Goal: Task Accomplishment & Management: Manage account settings

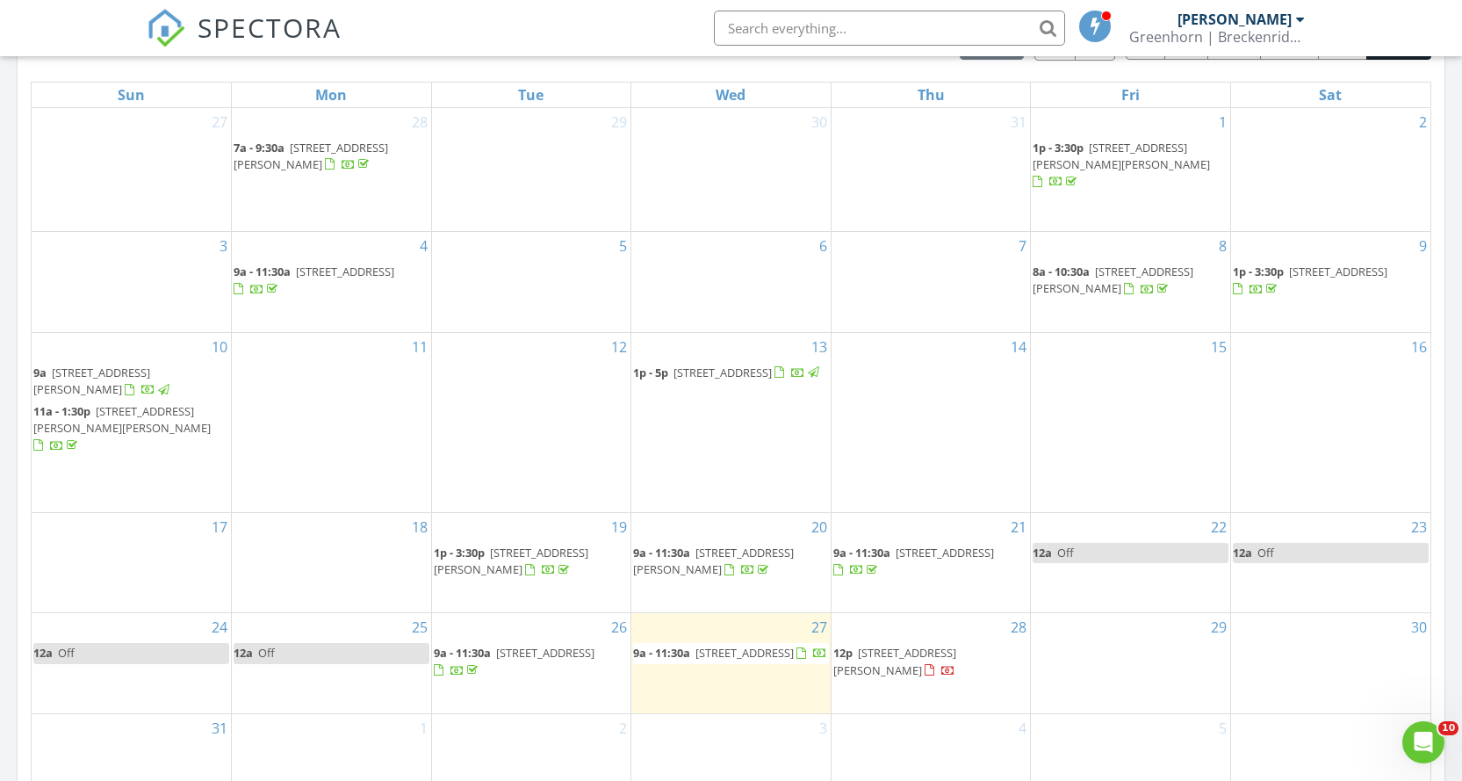
scroll to position [878, 0]
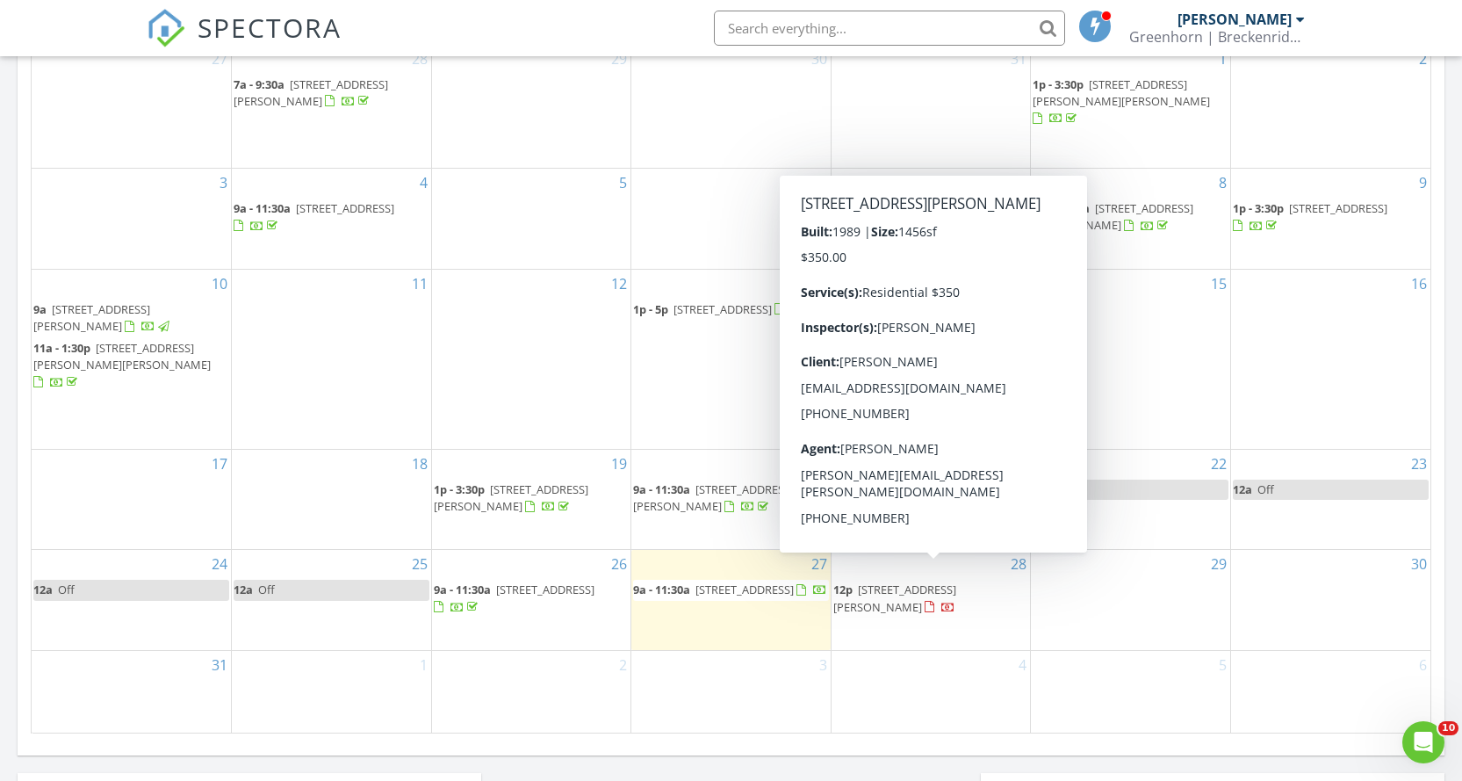
click at [914, 581] on span "27861 Cummings Valley Rd, Tehachapi 93561" at bounding box center [894, 597] width 123 height 32
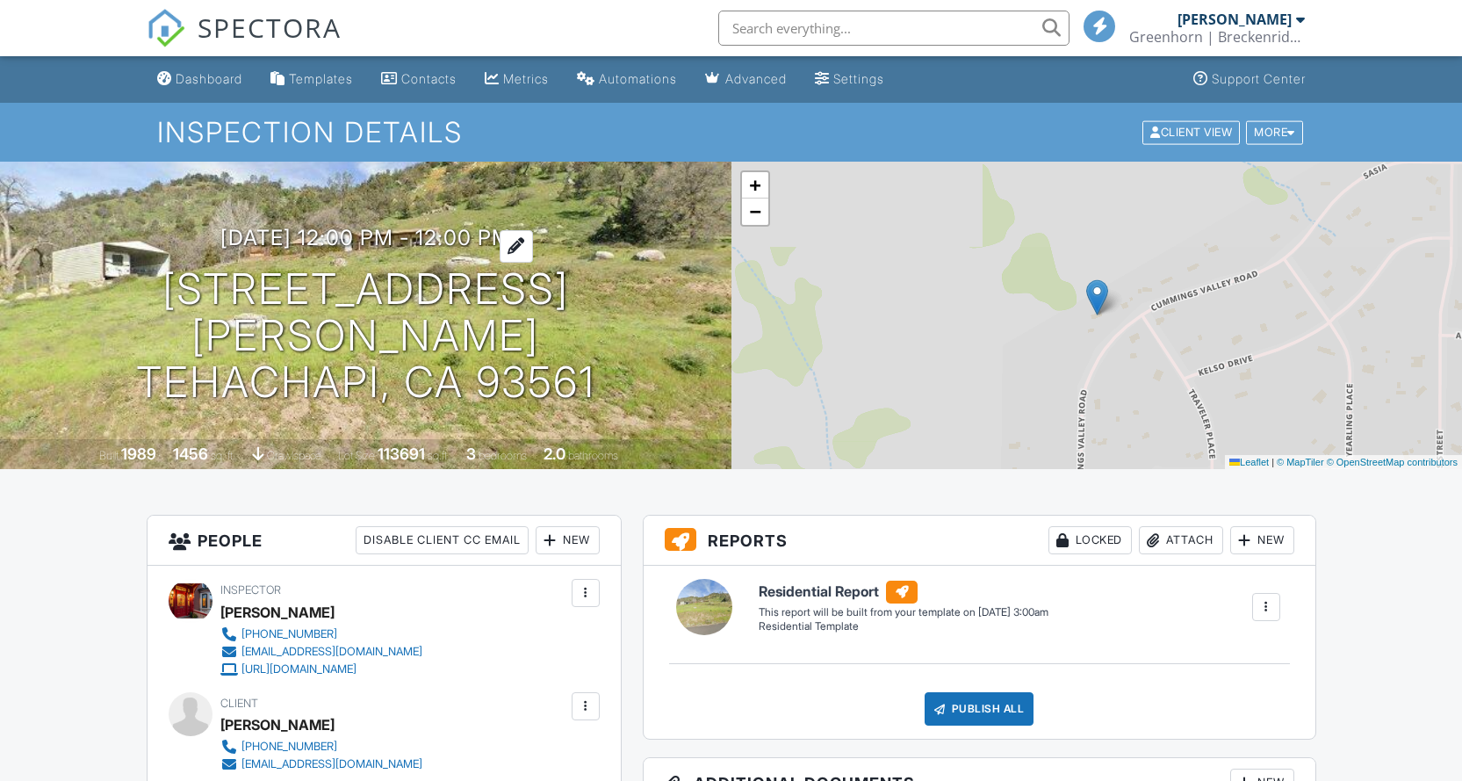
click at [434, 249] on h3 "08/28/2025 12:00 pm - 12:00 pm" at bounding box center [365, 238] width 291 height 24
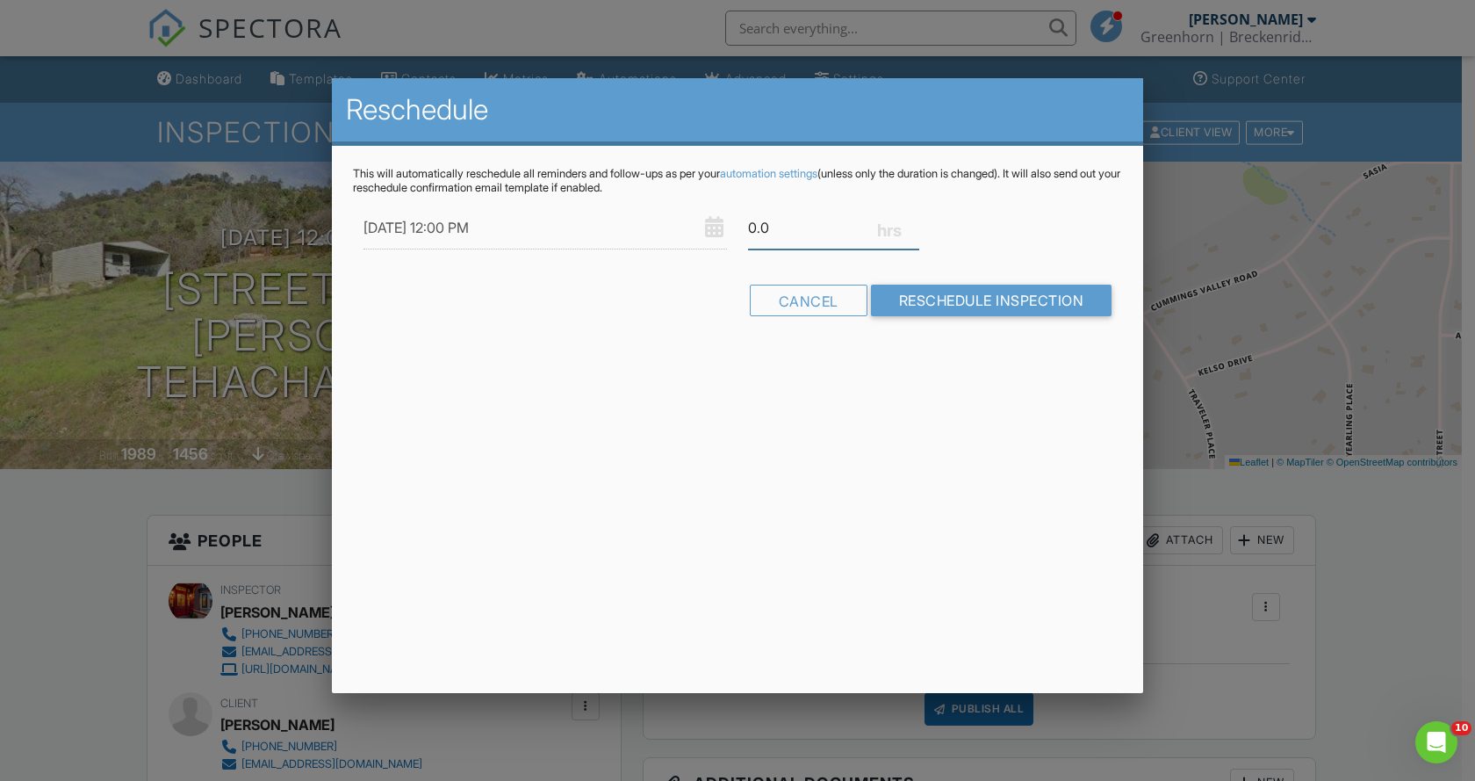
drag, startPoint x: 792, startPoint y: 232, endPoint x: 703, endPoint y: 236, distance: 88.8
click at [703, 236] on div "08/28/2025 12:00 PM 0.0" at bounding box center [737, 227] width 769 height 43
type input "2.5"
click at [673, 418] on div "Reschedule This will automatically reschedule all reminders and follow-ups as p…" at bounding box center [737, 385] width 811 height 615
click at [898, 309] on input "Reschedule Inspection" at bounding box center [991, 300] width 241 height 32
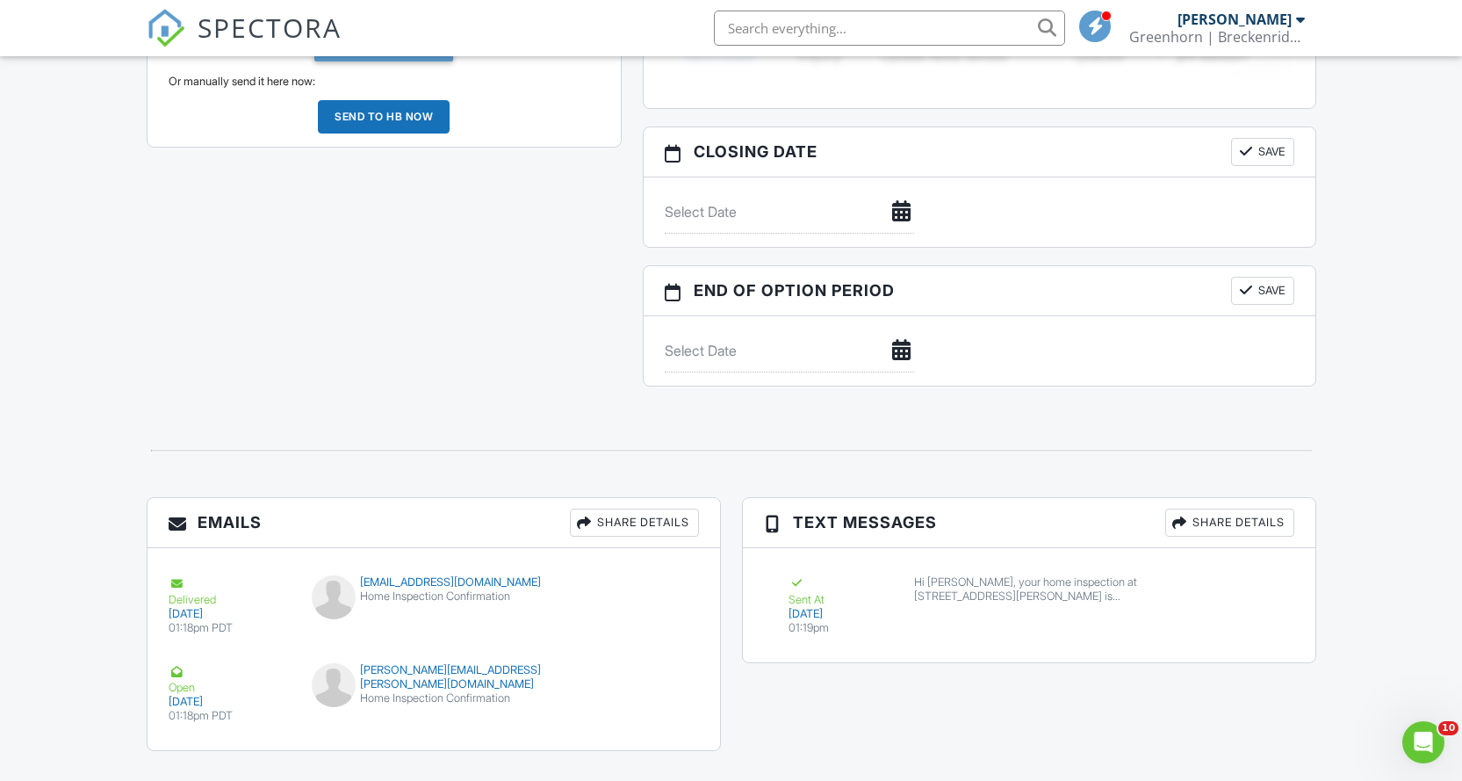
scroll to position [1596, 0]
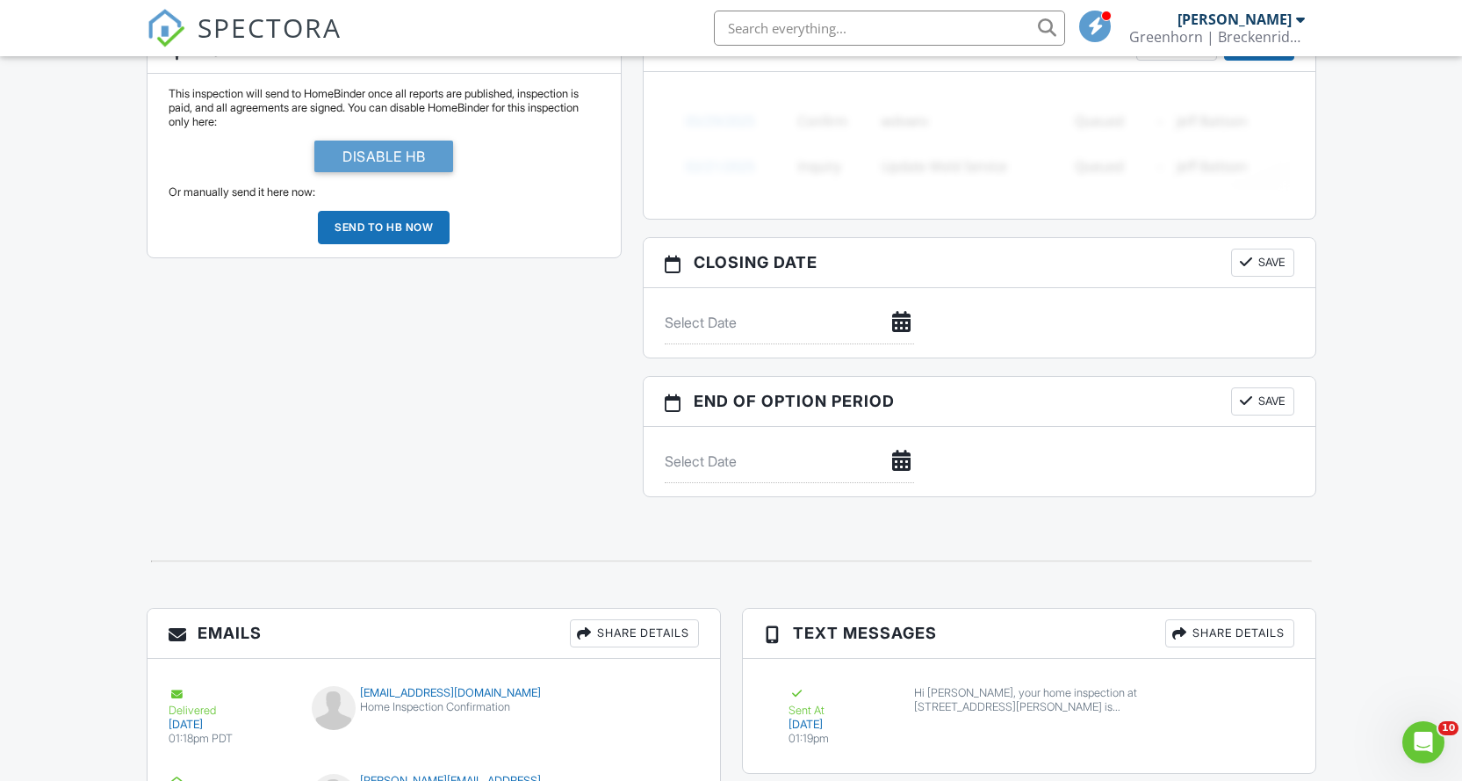
scroll to position [1596, 0]
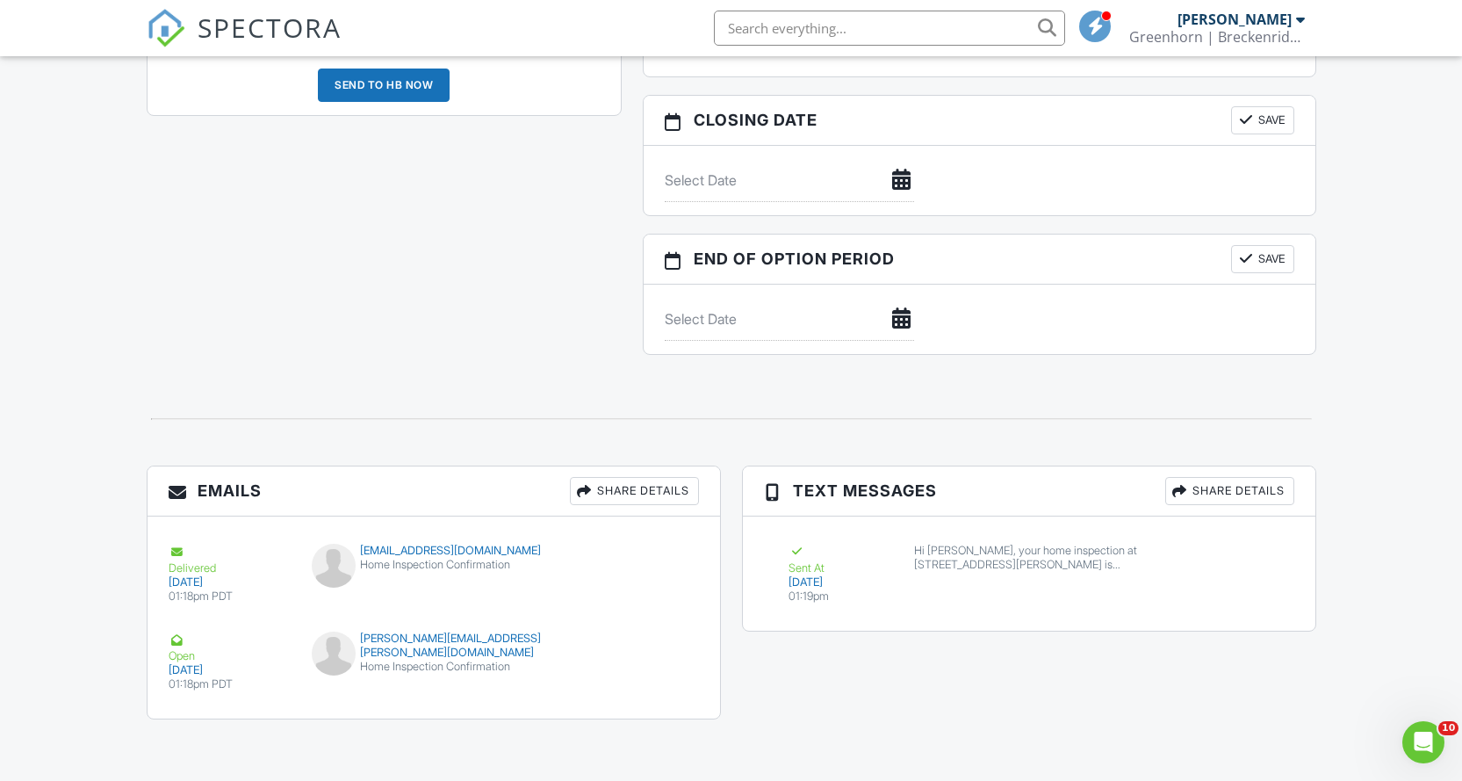
scroll to position [1596, 0]
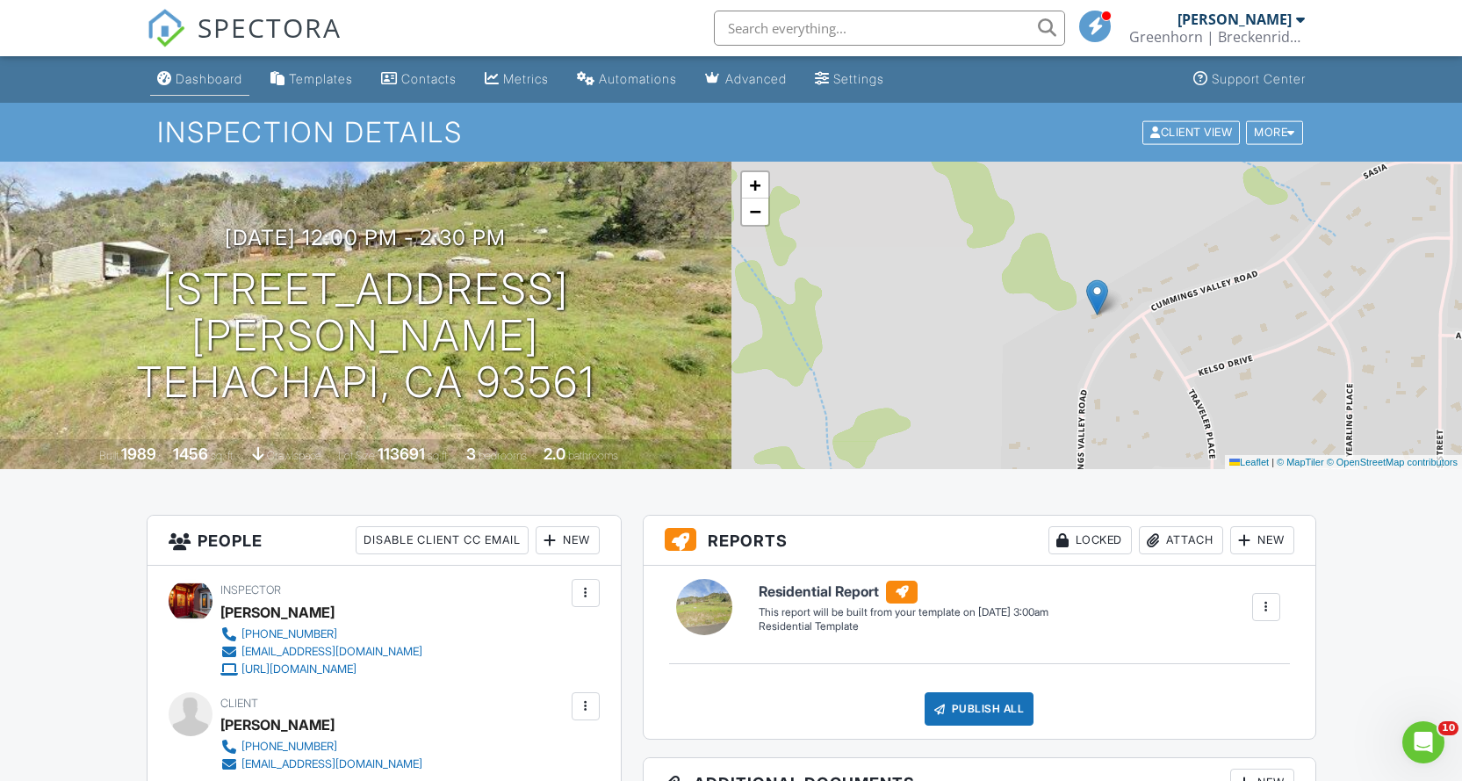
click at [214, 79] on div "Dashboard" at bounding box center [209, 78] width 67 height 15
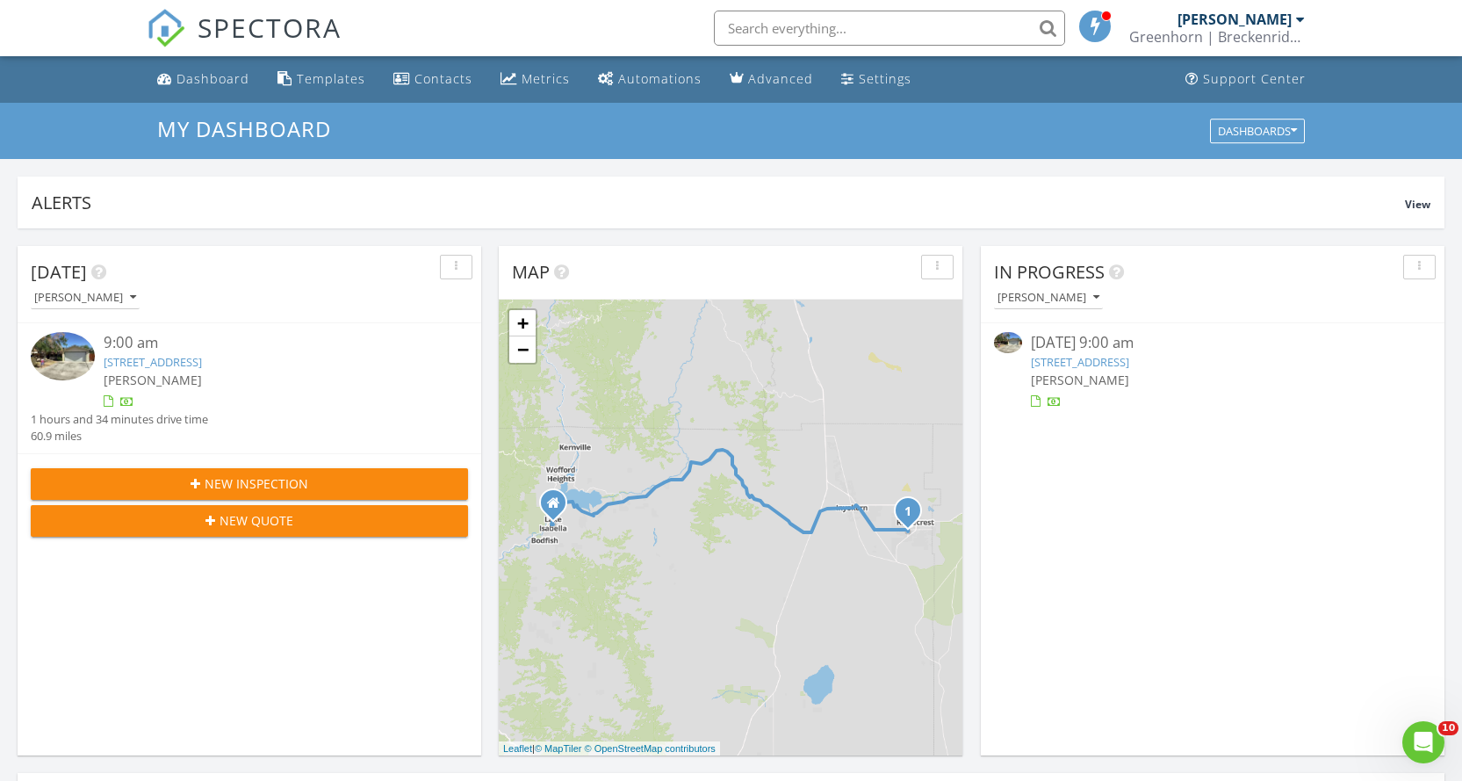
click at [1129, 359] on link "[STREET_ADDRESS]" at bounding box center [1080, 362] width 98 height 16
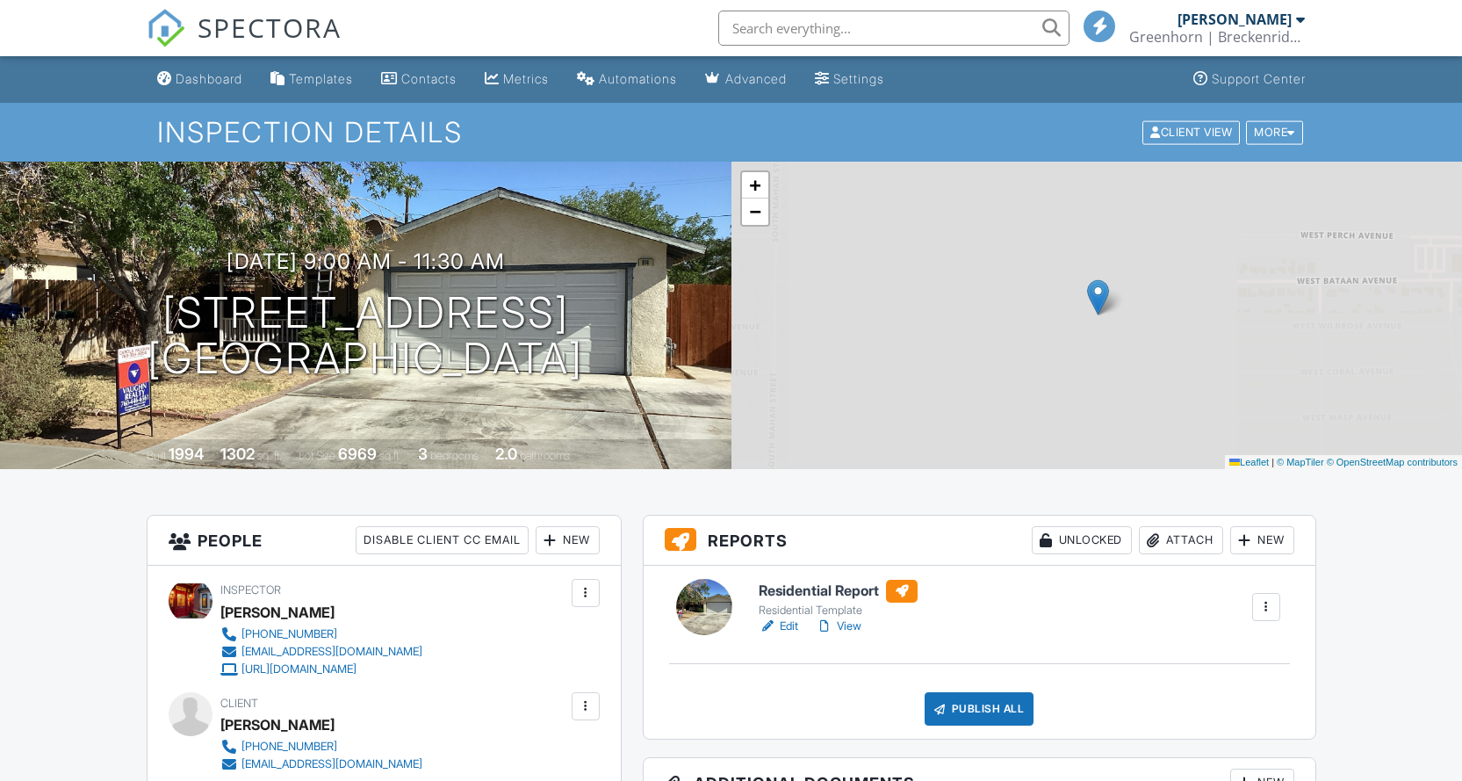
click at [796, 625] on link "Edit" at bounding box center [779, 626] width 40 height 18
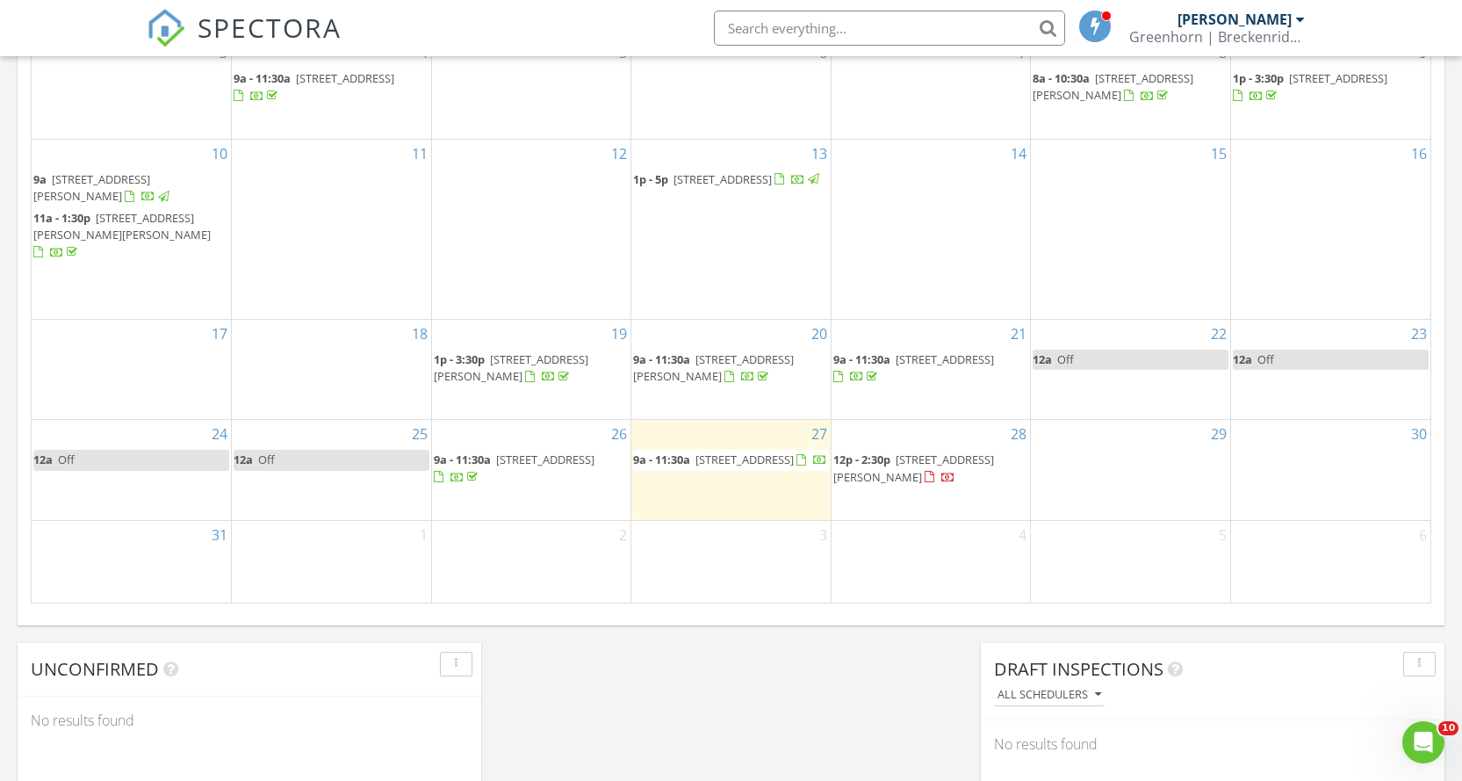
scroll to position [1054, 0]
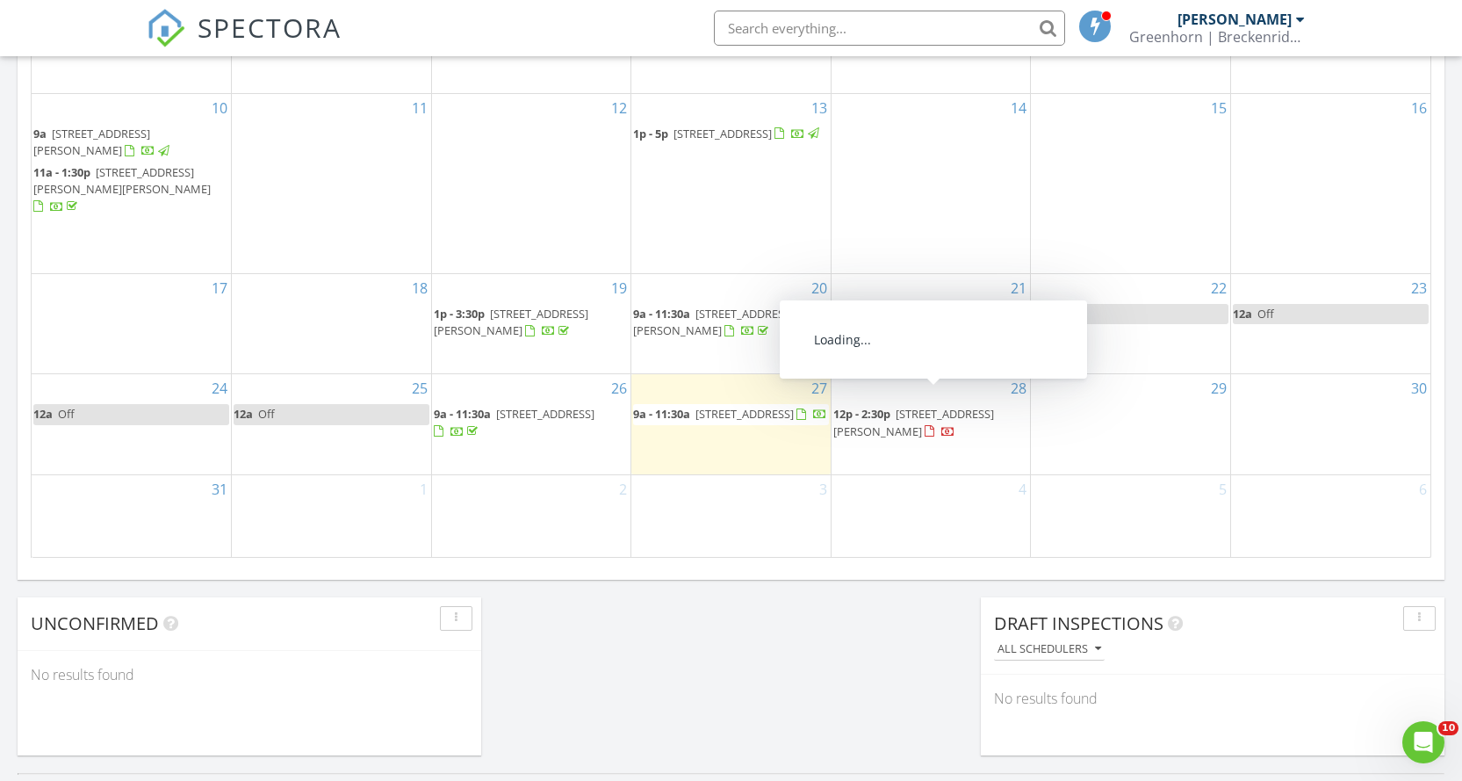
click at [915, 406] on span "27861 Cummings Valley Rd, Tehachapi 93561" at bounding box center [913, 422] width 161 height 32
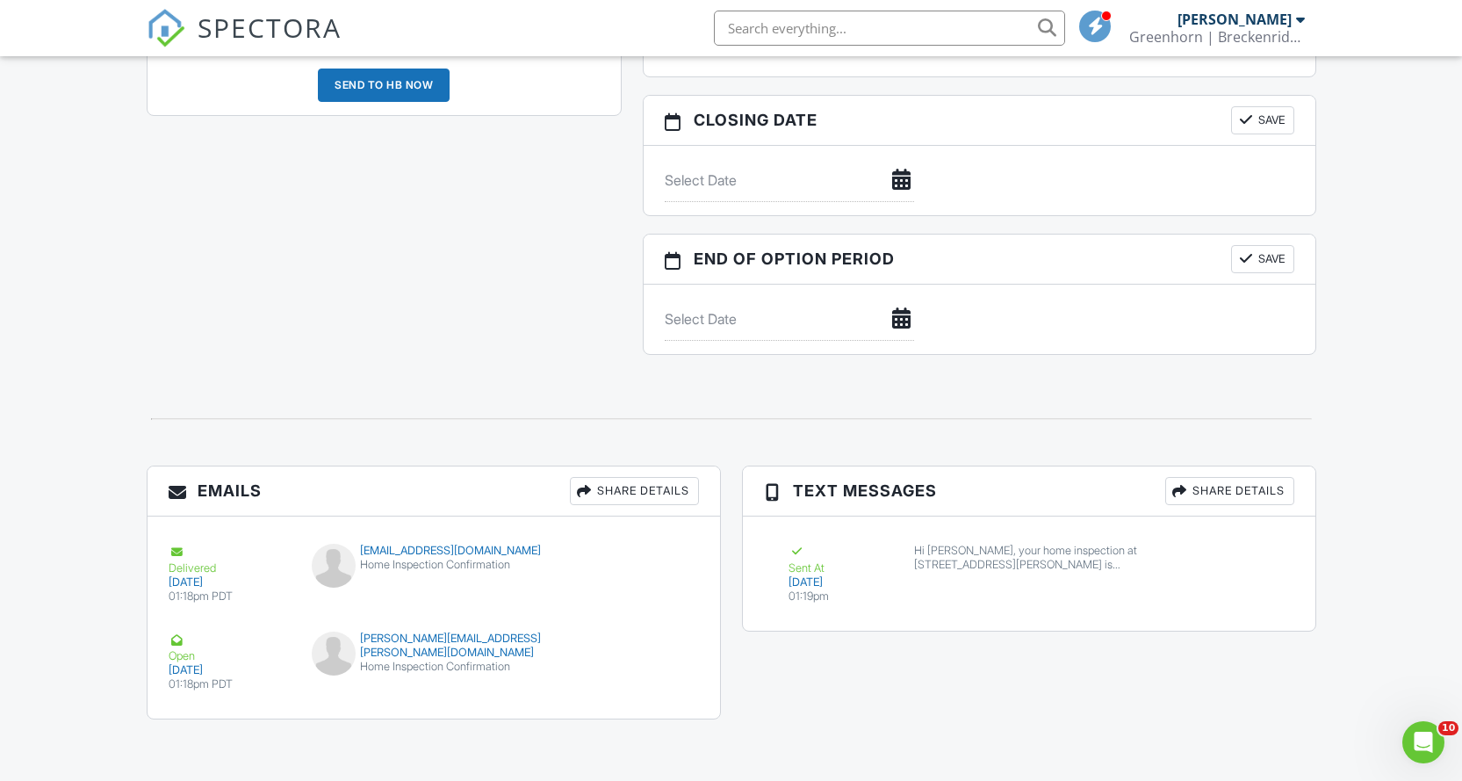
scroll to position [1596, 0]
click at [1255, 492] on div "Share Details" at bounding box center [1229, 489] width 129 height 28
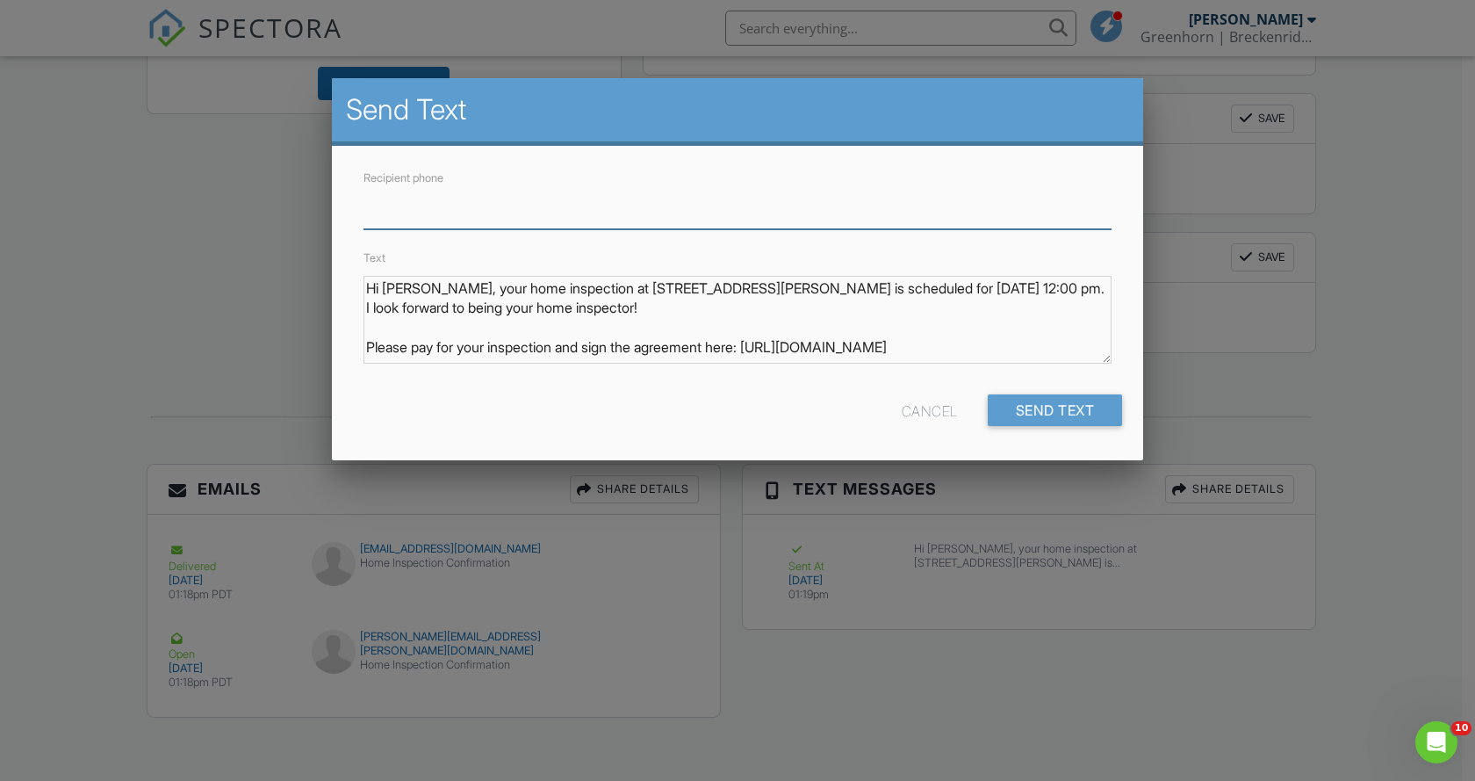
click at [710, 218] on input "Recipient phone" at bounding box center [737, 207] width 748 height 43
click at [1397, 264] on div at bounding box center [737, 399] width 1475 height 975
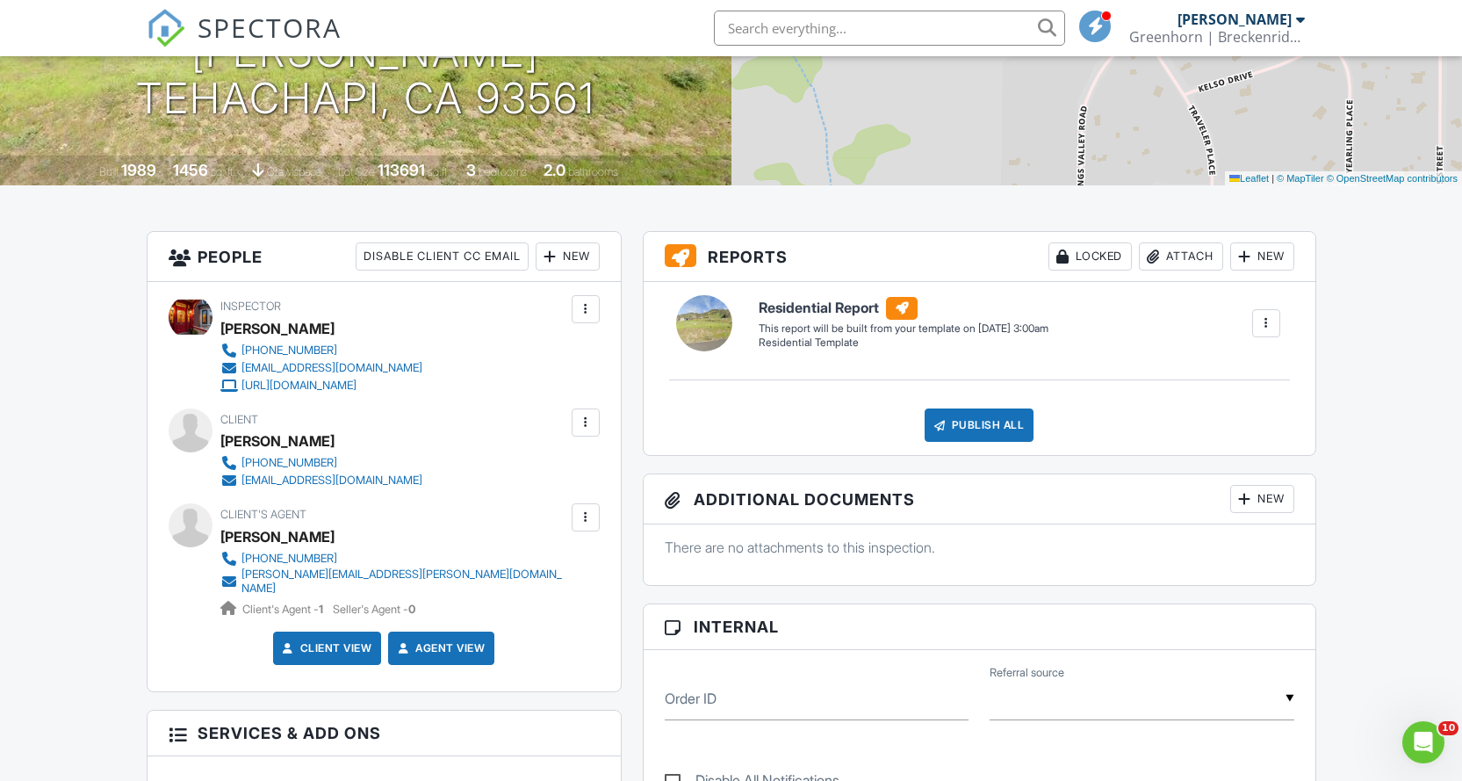
scroll to position [279, 0]
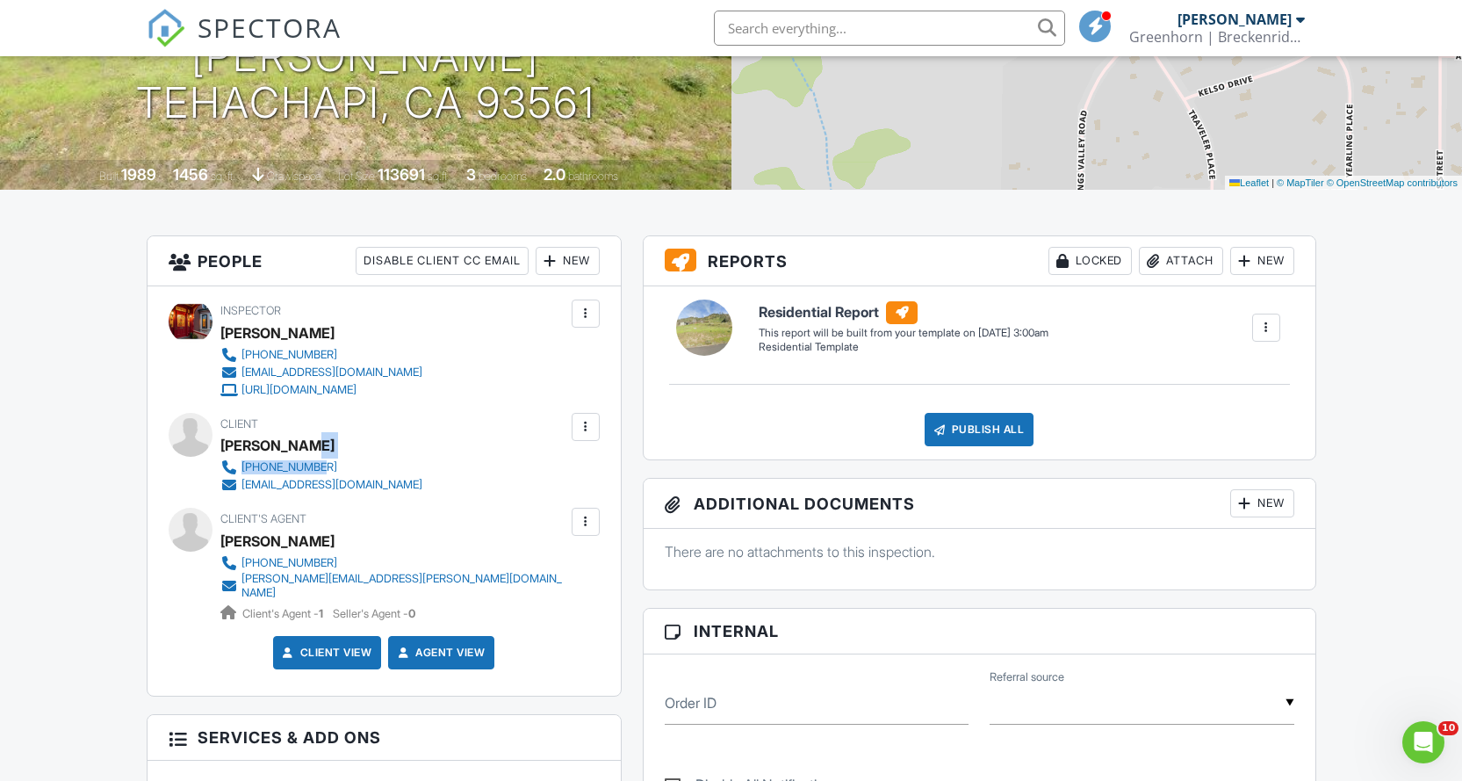
drag, startPoint x: 318, startPoint y: 457, endPoint x: 327, endPoint y: 465, distance: 11.8
click at [327, 465] on div "Client Kathy Erwin 661-428-0155 kmerwin12@live.com" at bounding box center [363, 453] width 286 height 81
copy div "[PHONE_NUMBER]"
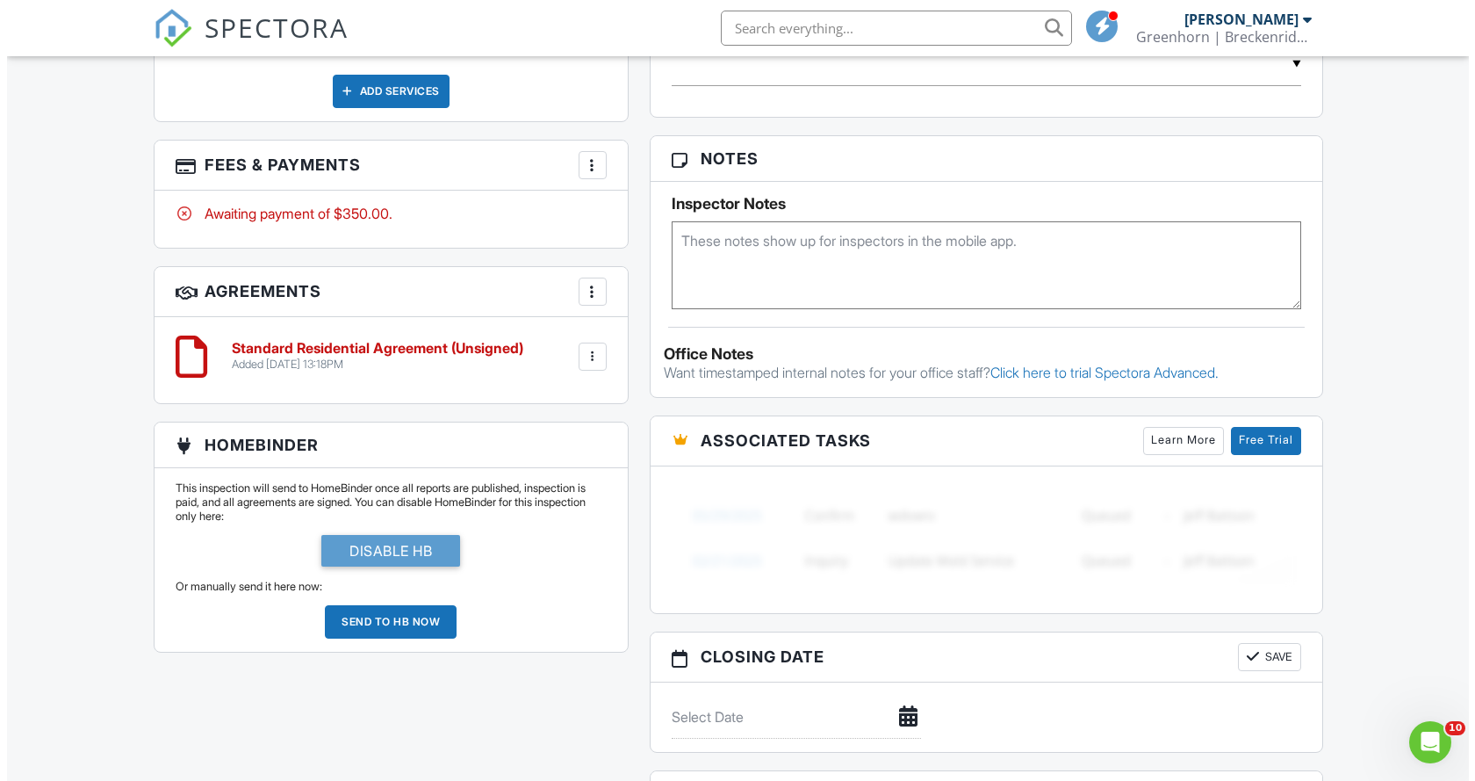
scroll to position [1421, 0]
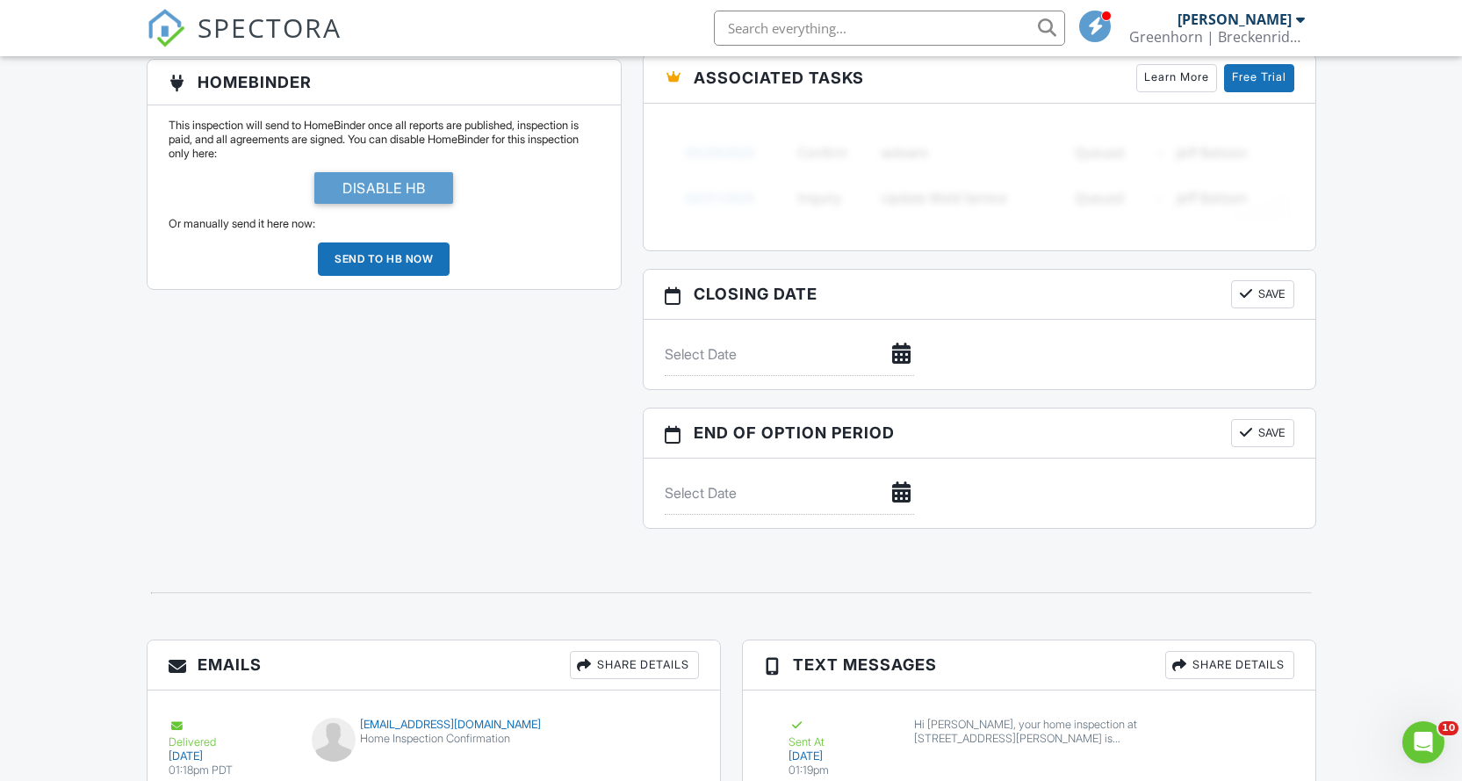
click at [1235, 673] on div "Share Details" at bounding box center [1229, 665] width 129 height 28
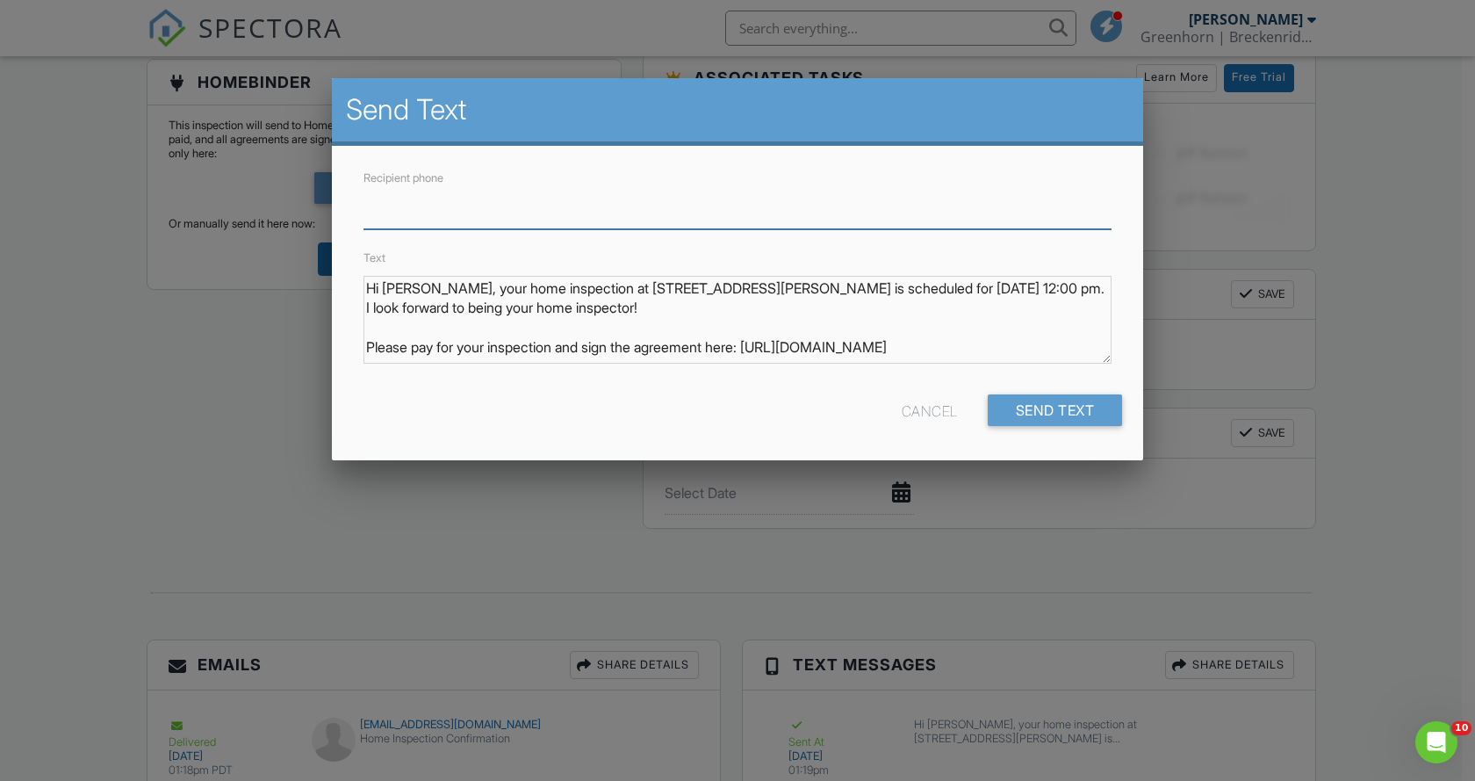
paste input "661-428-0155"
click at [397, 218] on input "661-428-0155" at bounding box center [737, 207] width 748 height 43
type input "6614280155"
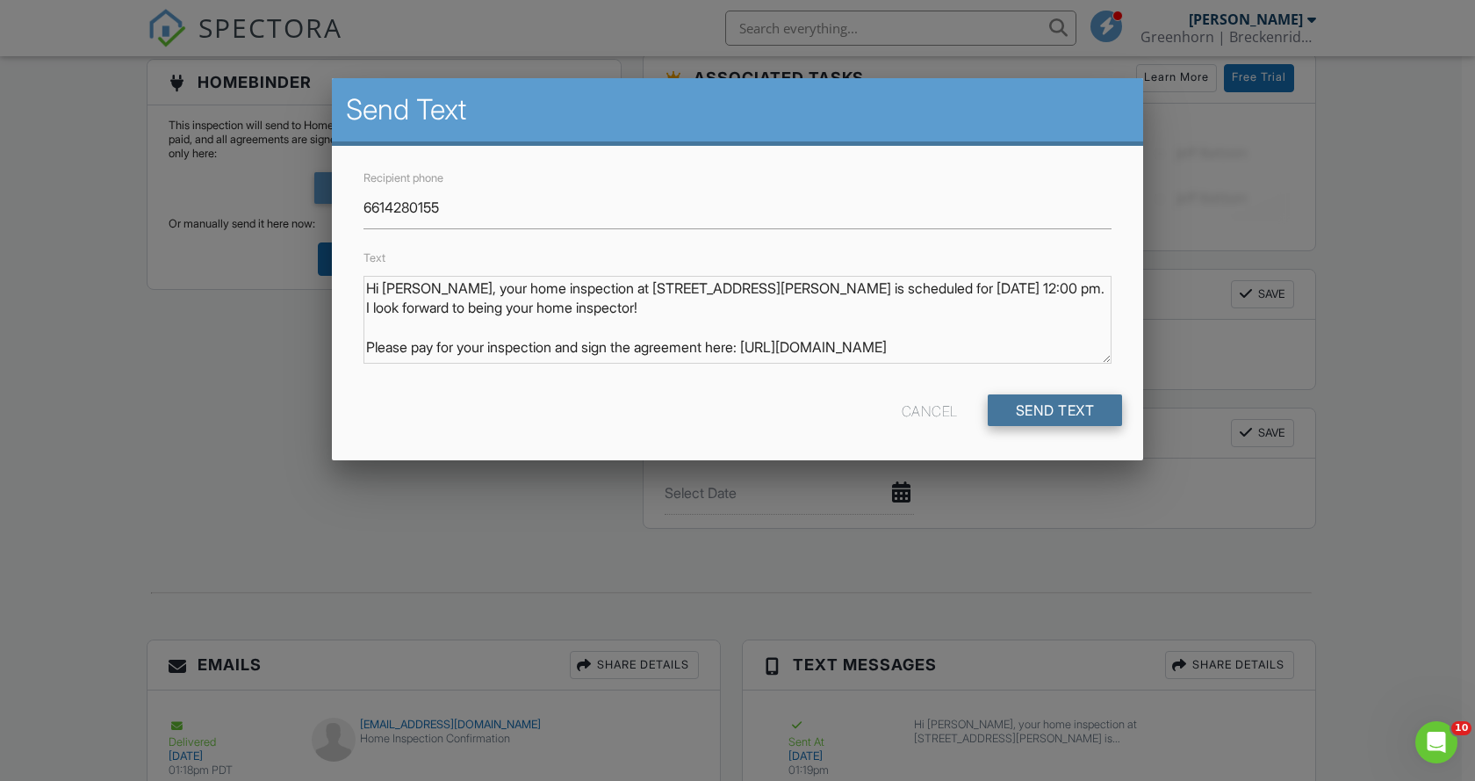
click at [1045, 405] on input "Send Text" at bounding box center [1055, 410] width 135 height 32
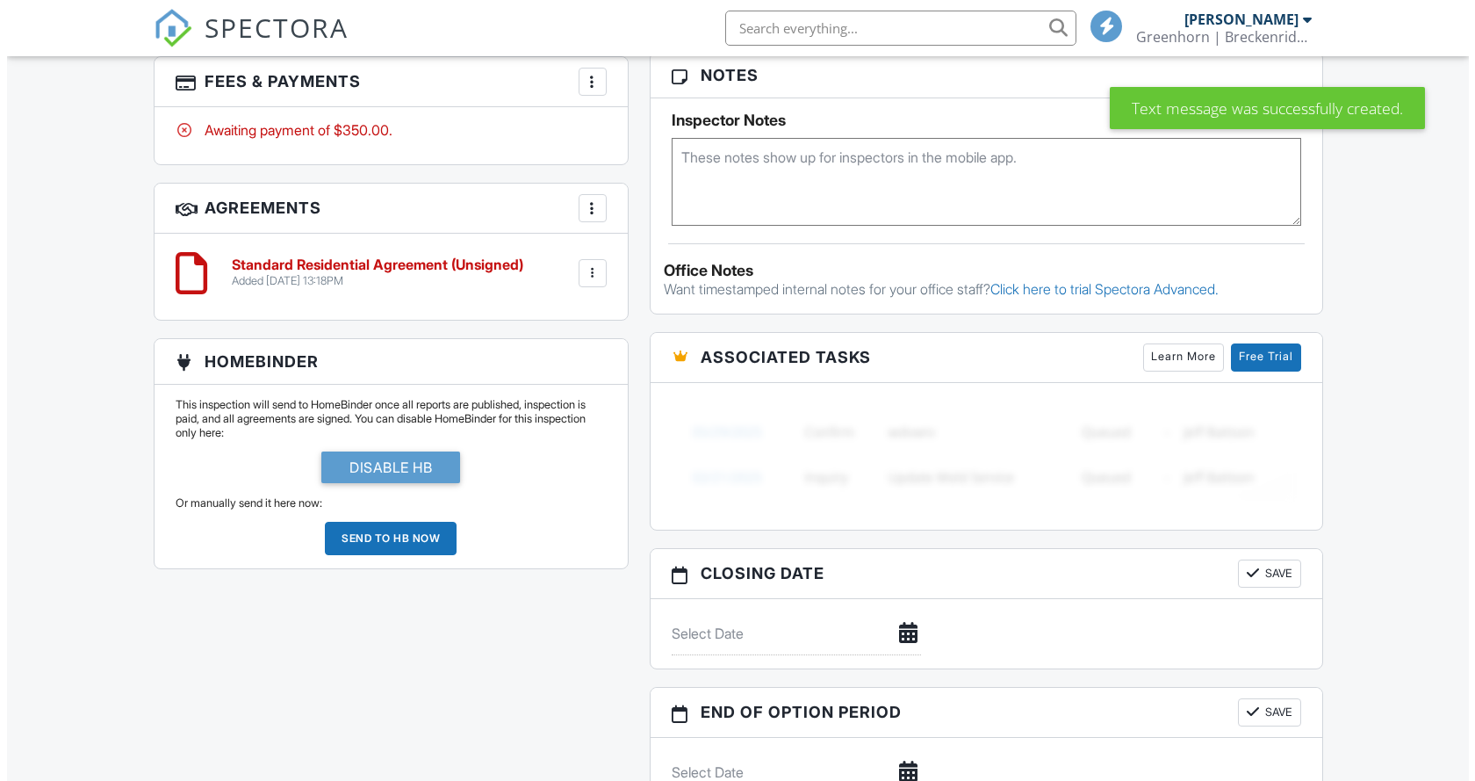
scroll to position [1596, 0]
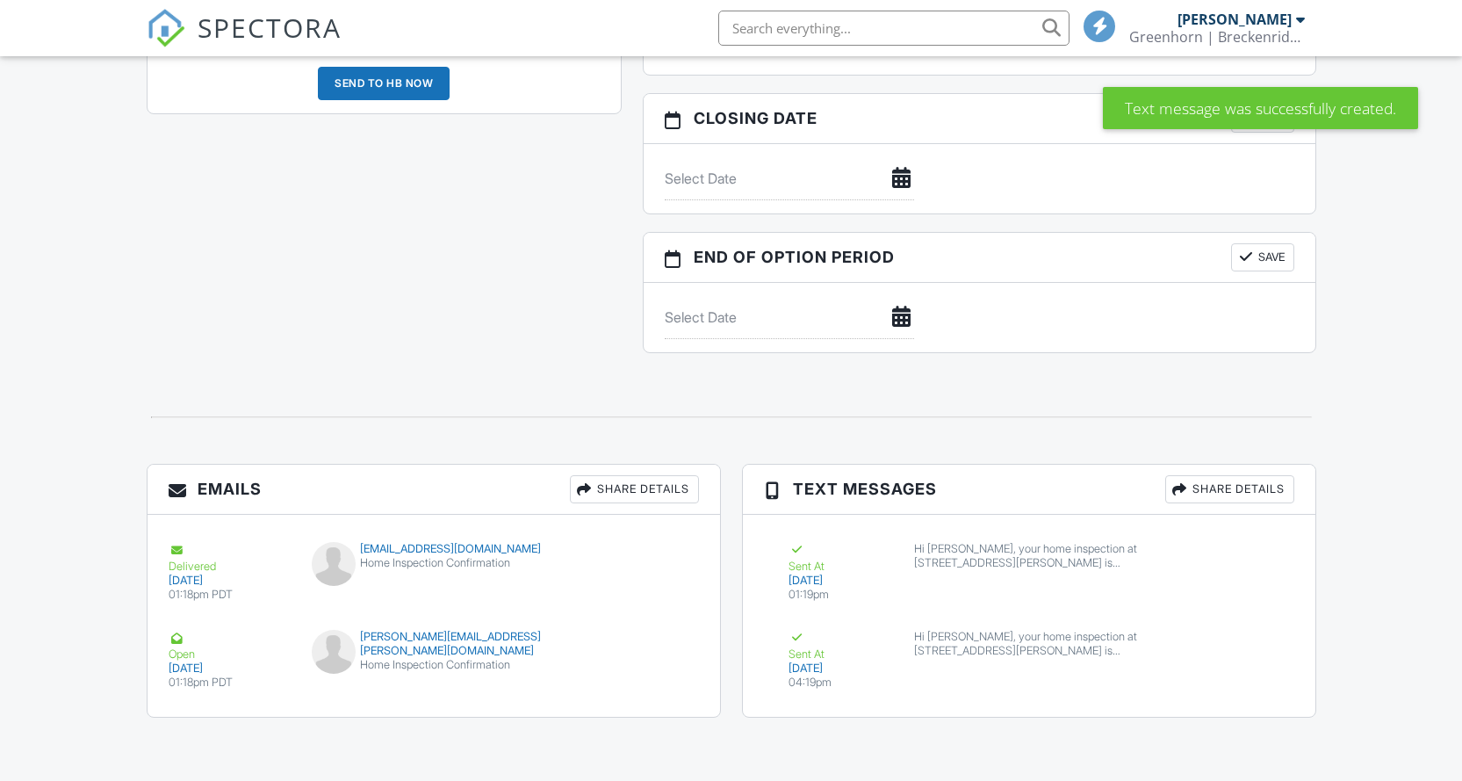
click at [613, 477] on div "Share Details" at bounding box center [634, 489] width 129 height 28
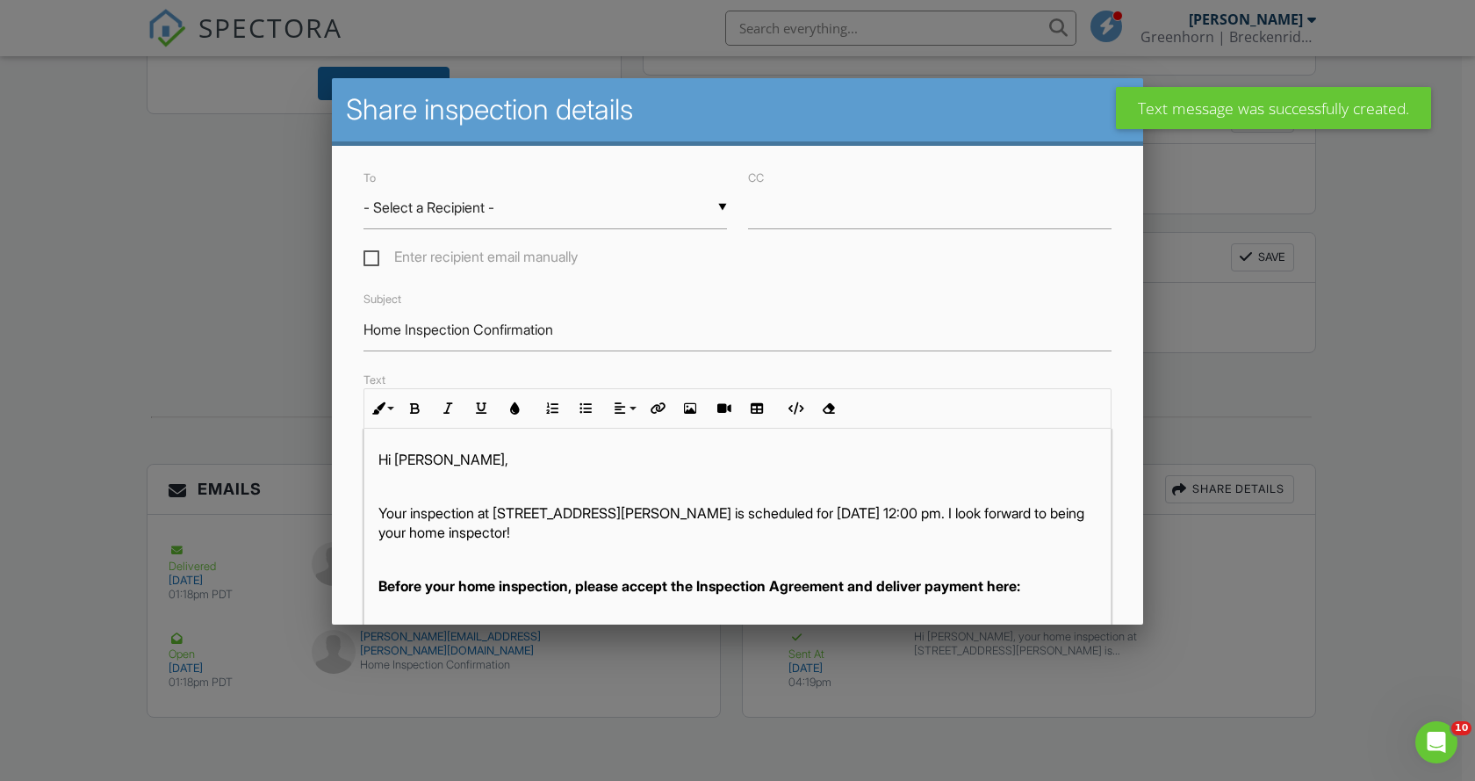
scroll to position [0, 0]
click at [588, 220] on div "▼ - Select a Recipient - - Select a Recipient - Kathy Erwin (Client) Renee Ryan…" at bounding box center [544, 207] width 363 height 43
click at [564, 254] on span "[PERSON_NAME] (Client)" at bounding box center [541, 252] width 357 height 44
type input "[PERSON_NAME] (Client)"
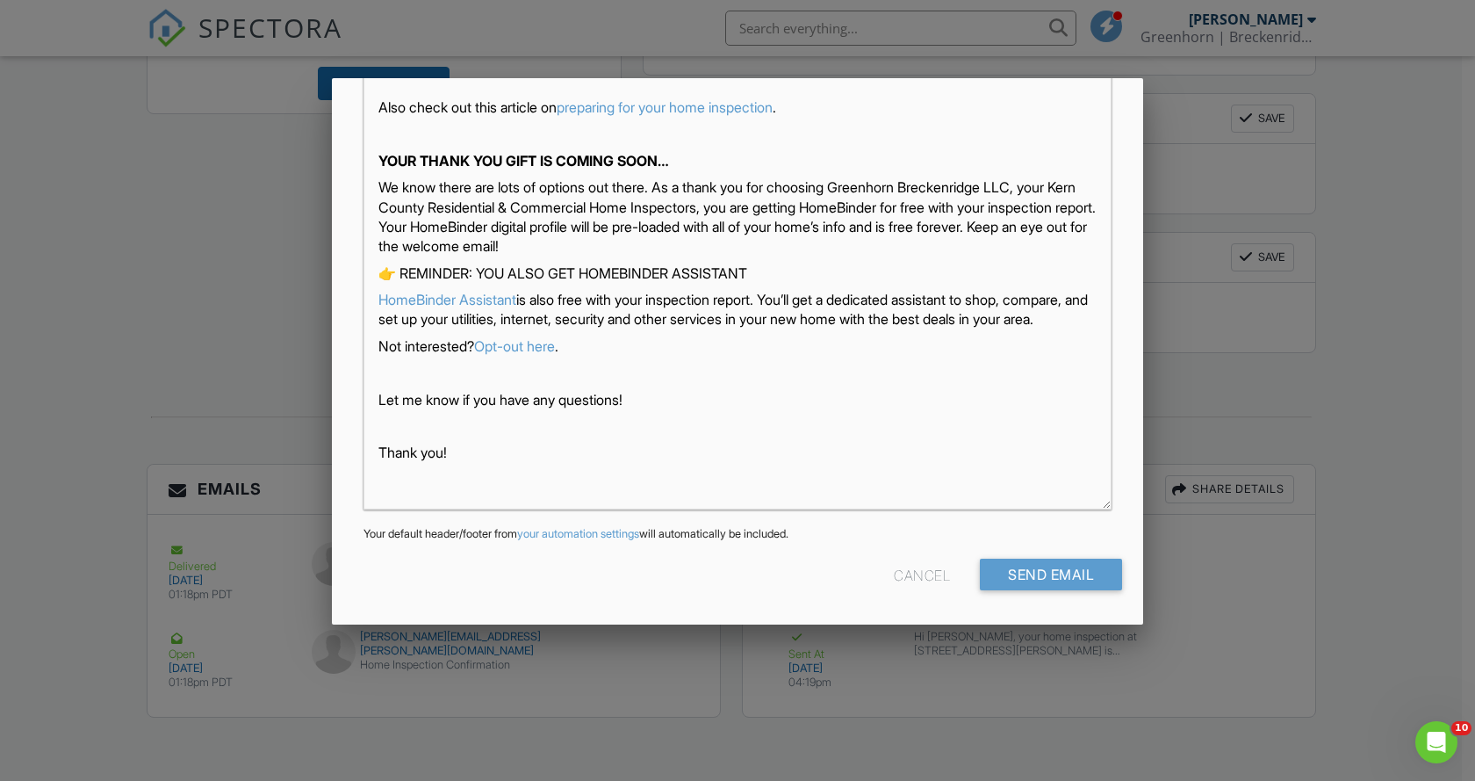
scroll to position [304, 0]
click at [1033, 577] on input "Send Email" at bounding box center [1051, 574] width 142 height 32
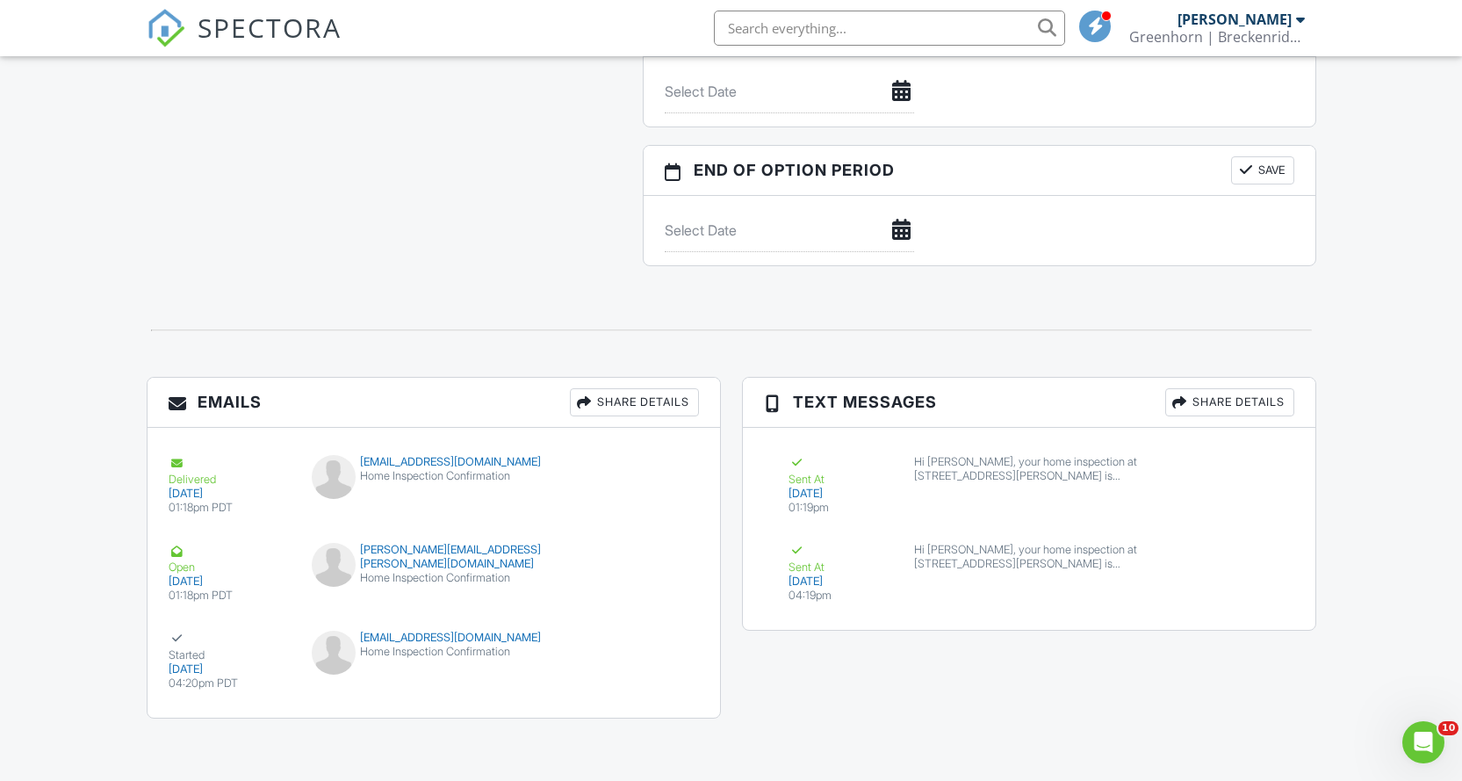
scroll to position [1684, 0]
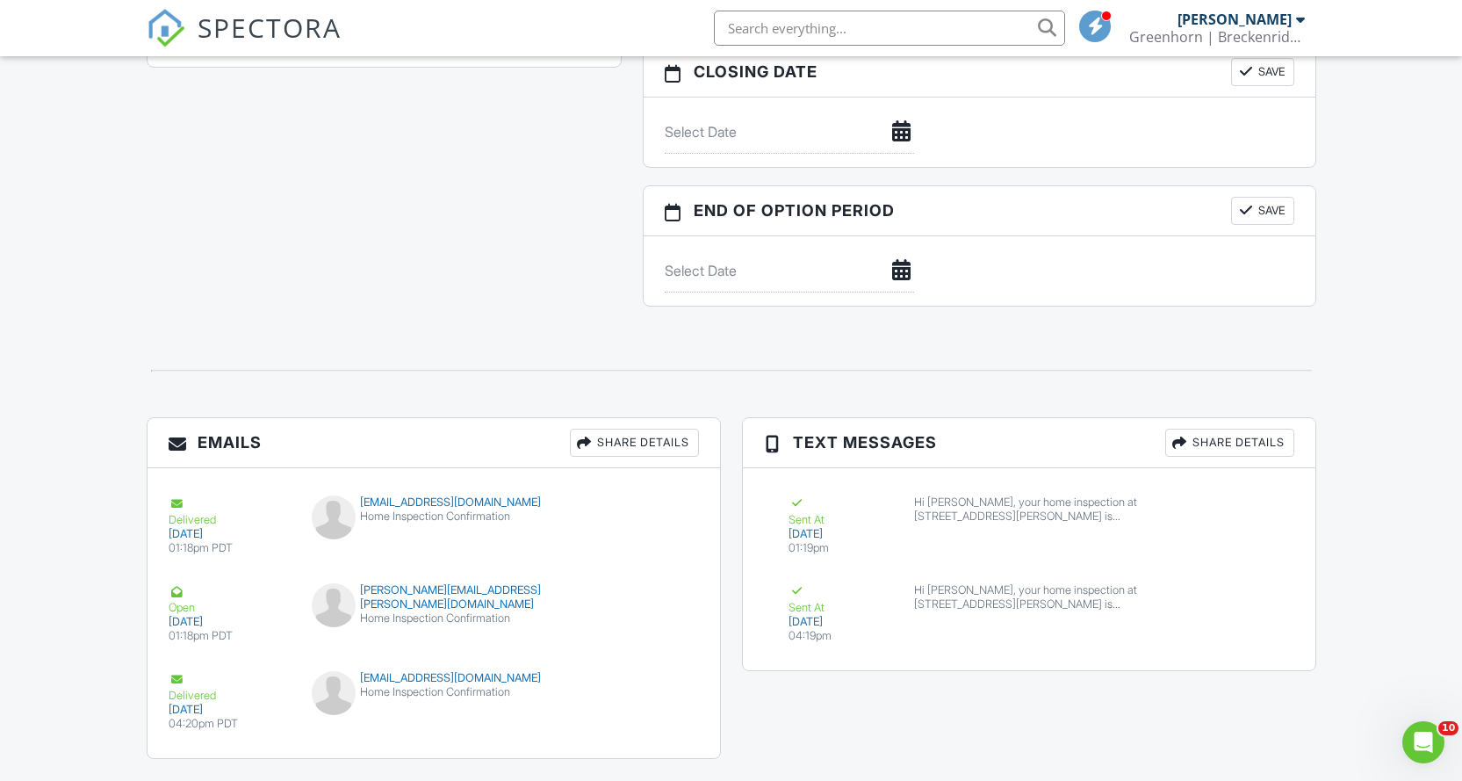
scroll to position [1684, 0]
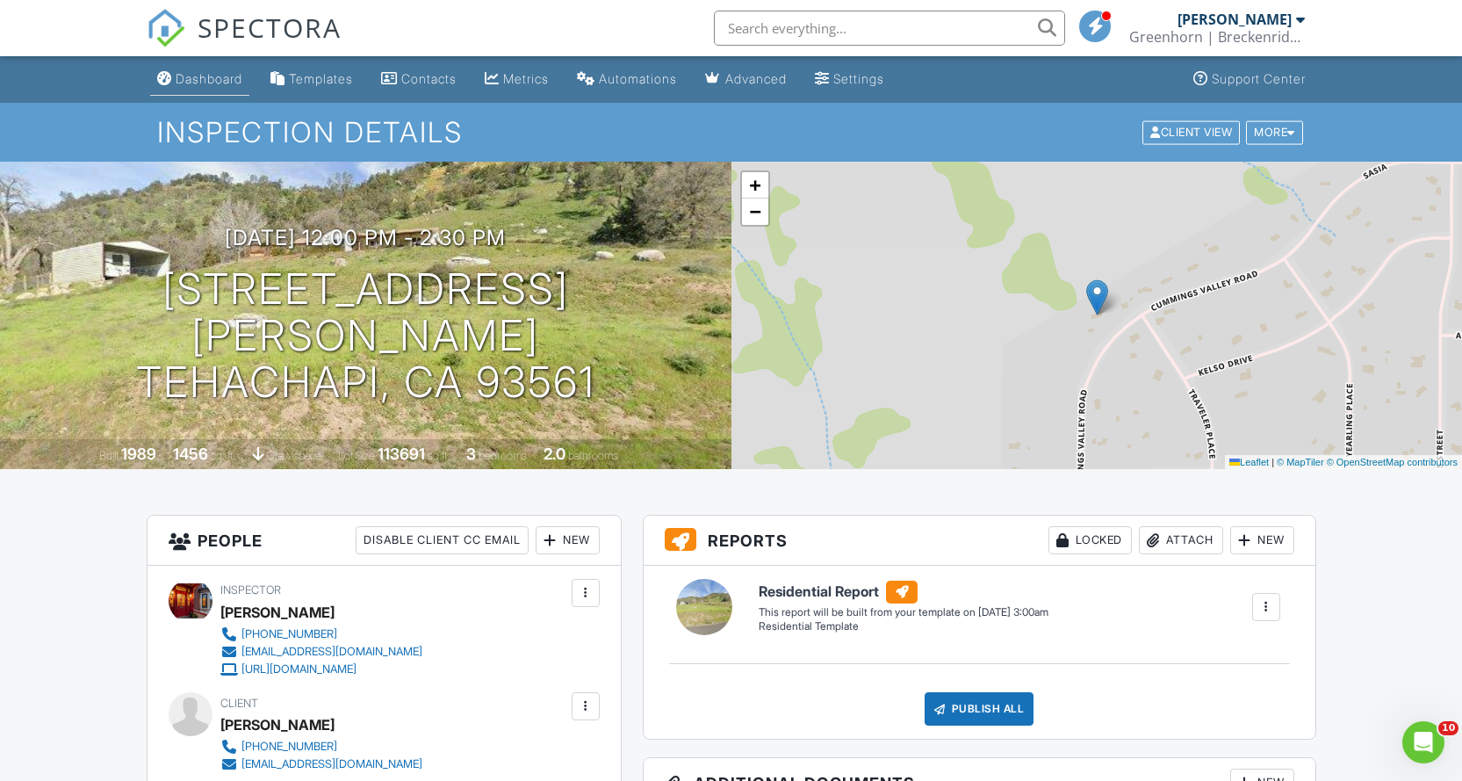
click at [212, 68] on link "Dashboard" at bounding box center [199, 79] width 99 height 32
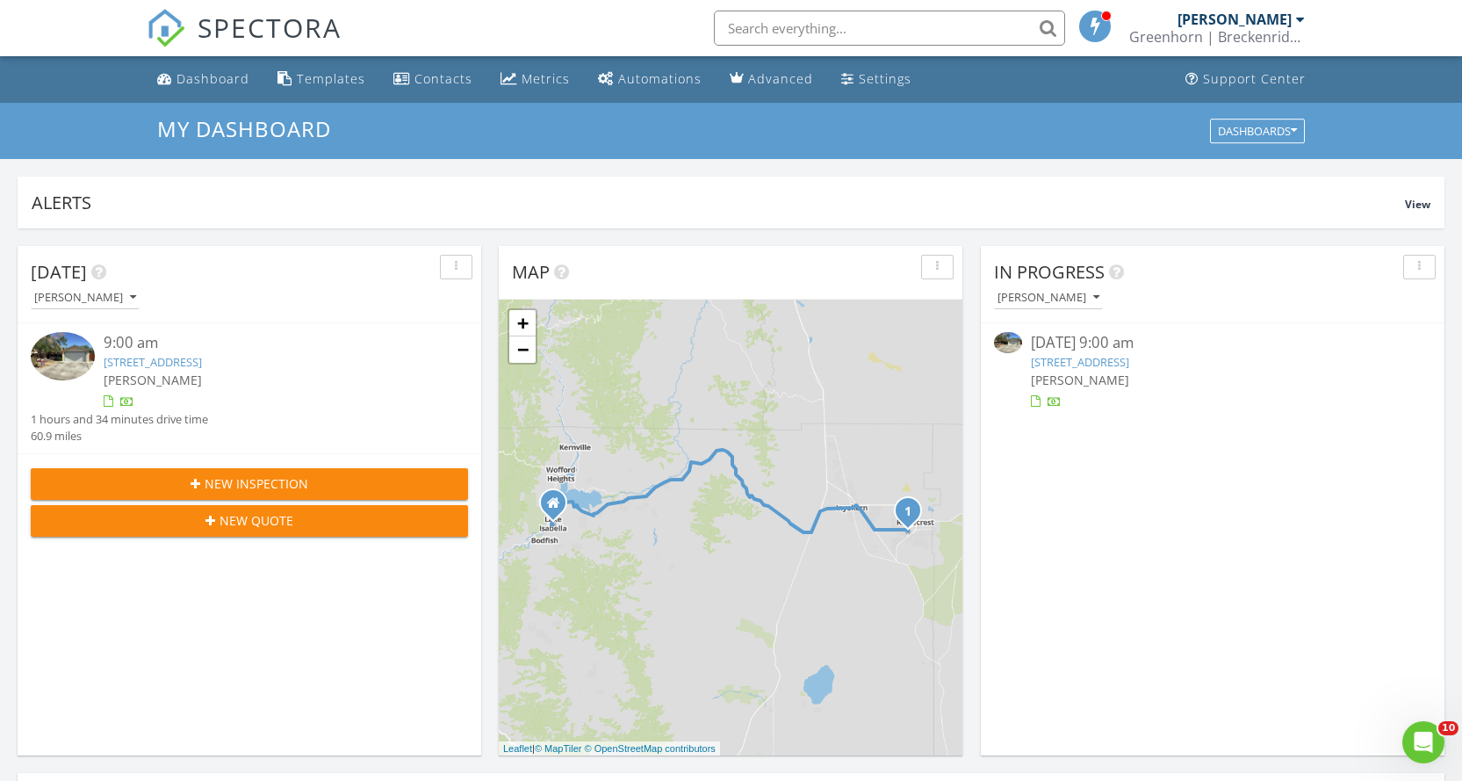
click at [202, 361] on link "914 W Wildrose Ave, Ridgecrest, CA 93555" at bounding box center [153, 362] width 98 height 16
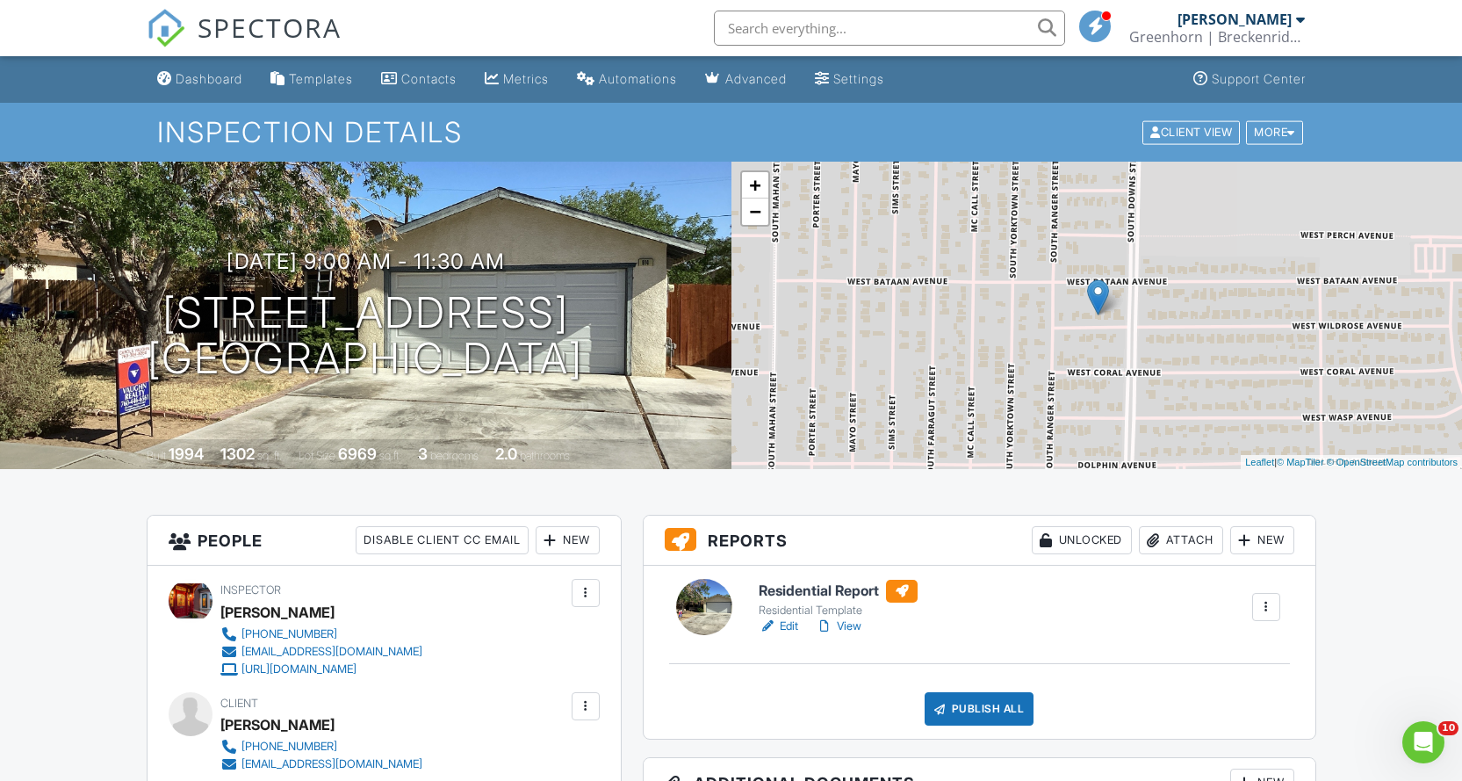
click at [788, 623] on link "Edit" at bounding box center [779, 626] width 40 height 18
